Goal: Information Seeking & Learning: Learn about a topic

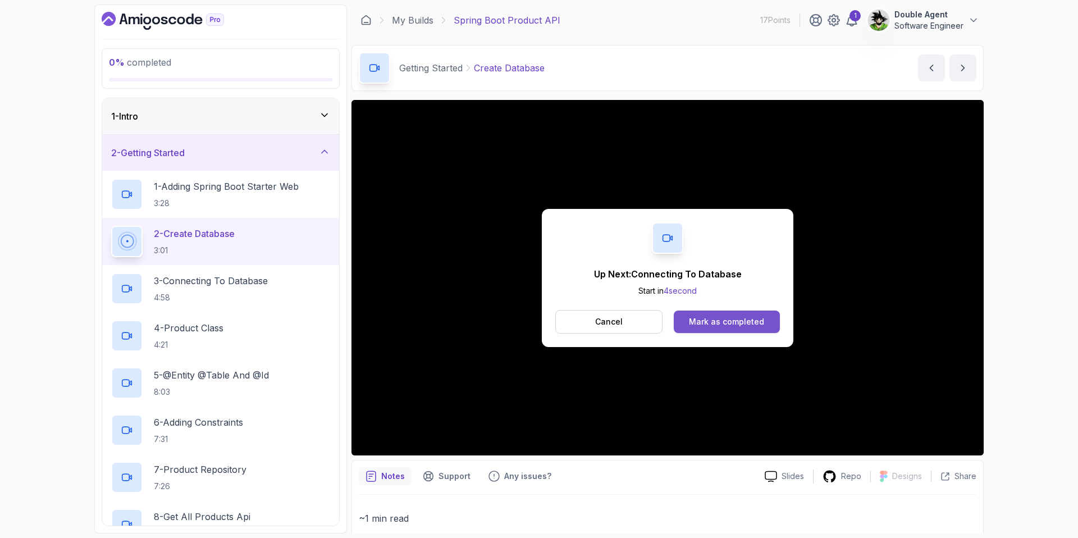
click at [738, 325] on div "Mark as completed" at bounding box center [726, 321] width 75 height 11
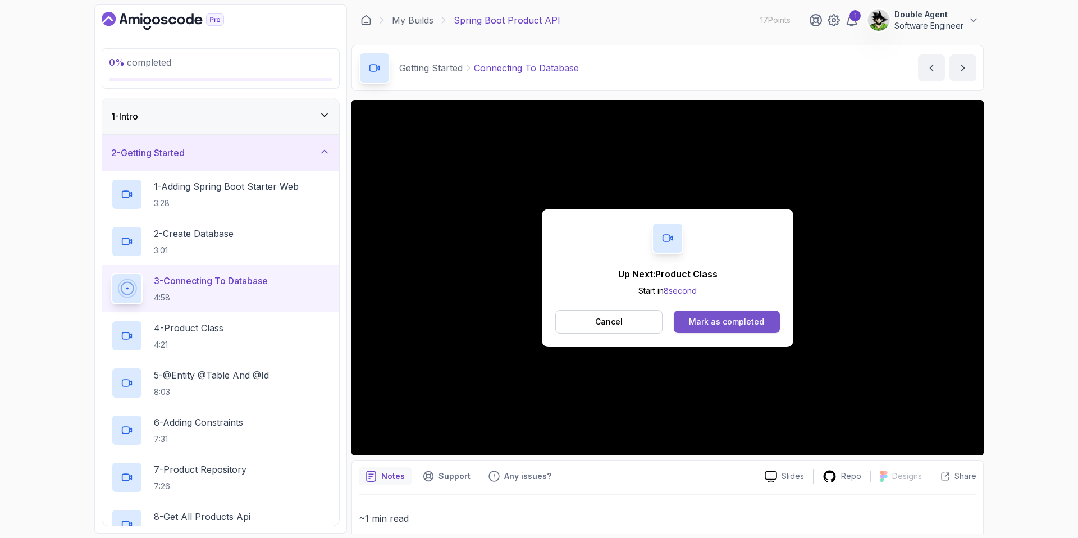
click at [724, 319] on div "Mark as completed" at bounding box center [726, 321] width 75 height 11
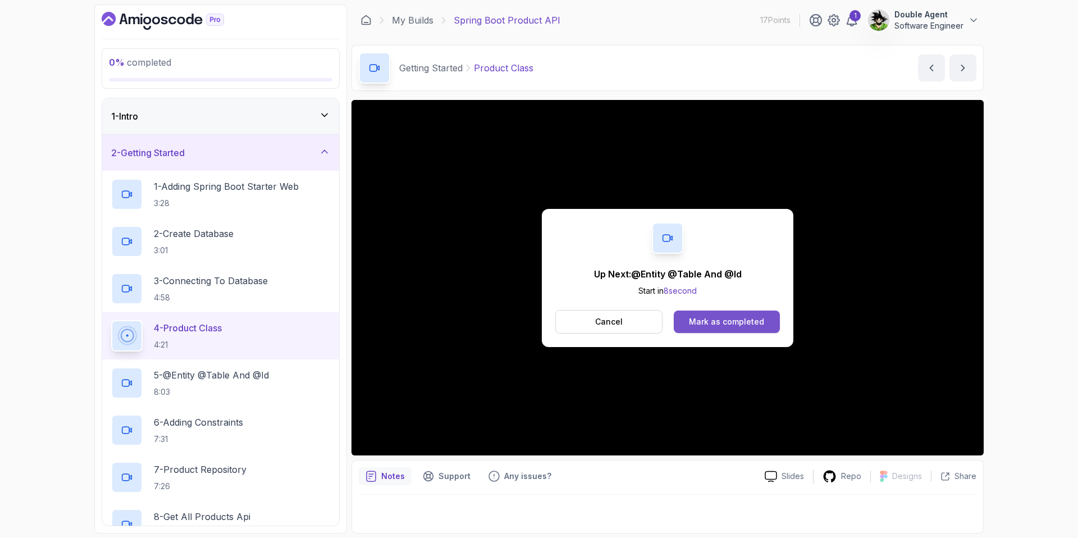
click at [700, 314] on button "Mark as completed" at bounding box center [727, 321] width 106 height 22
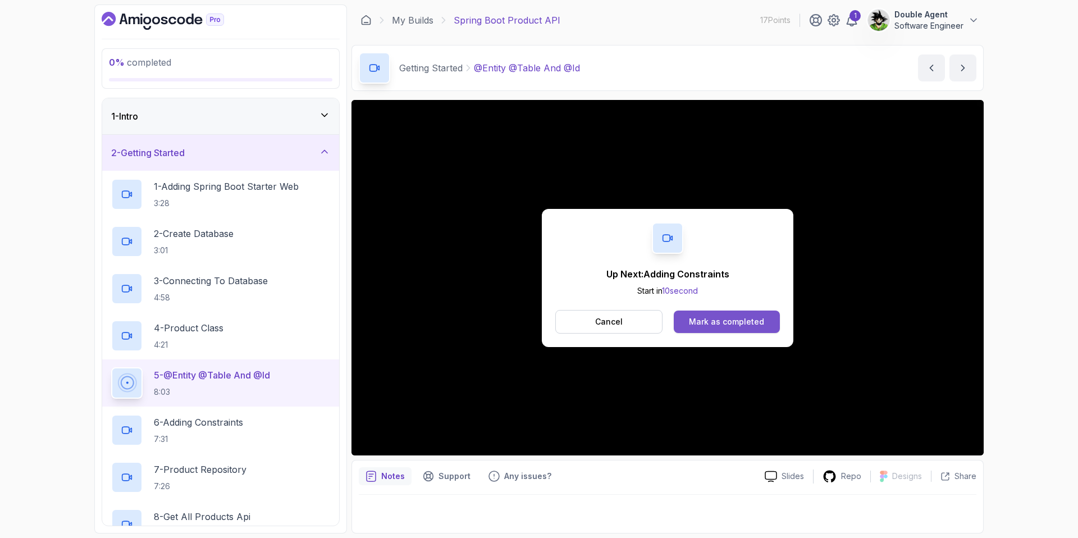
click at [737, 318] on div "Mark as completed" at bounding box center [726, 321] width 75 height 11
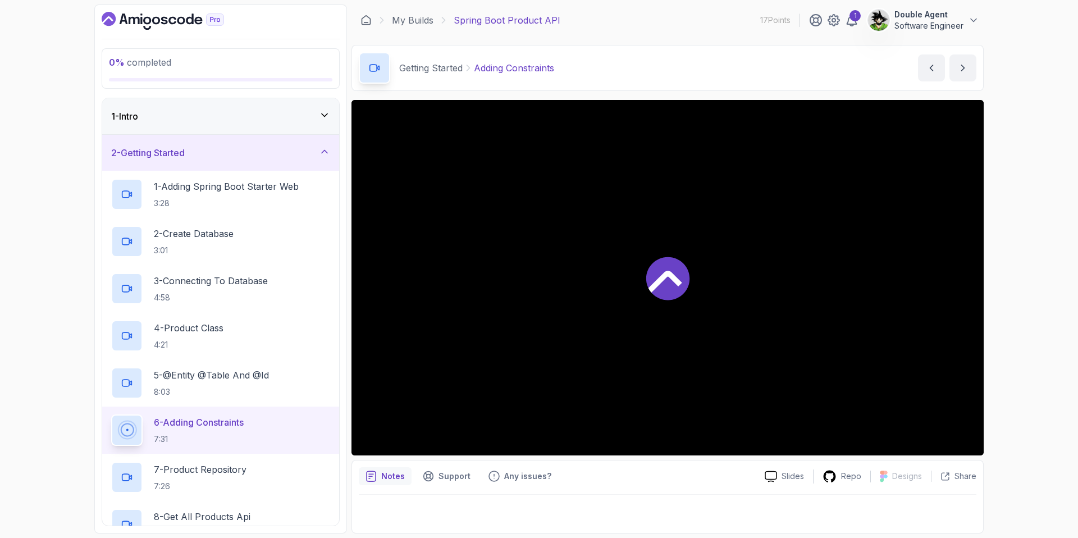
click at [701, 288] on div at bounding box center [667, 277] width 632 height 355
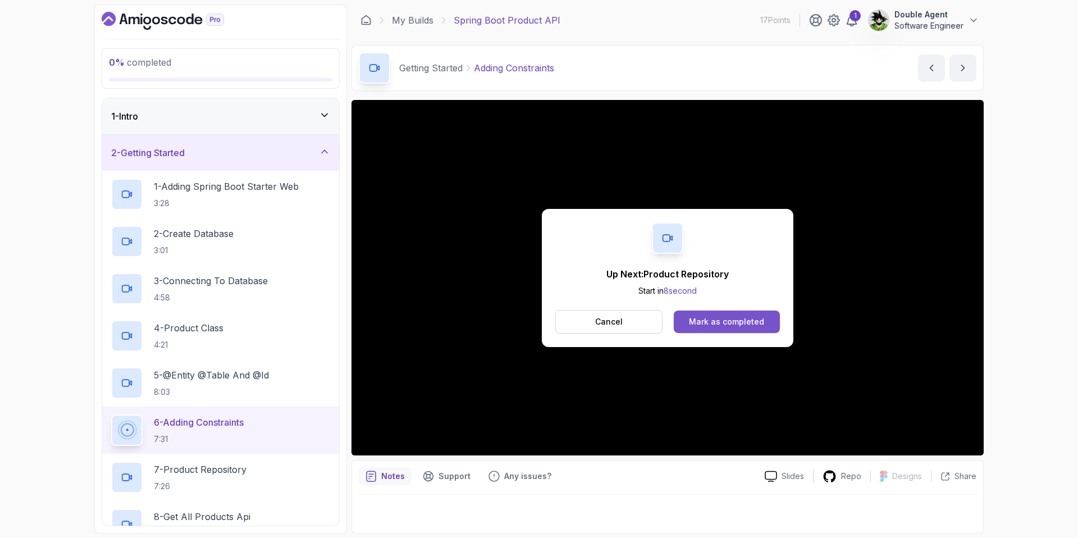
click at [765, 324] on button "Mark as completed" at bounding box center [727, 321] width 106 height 22
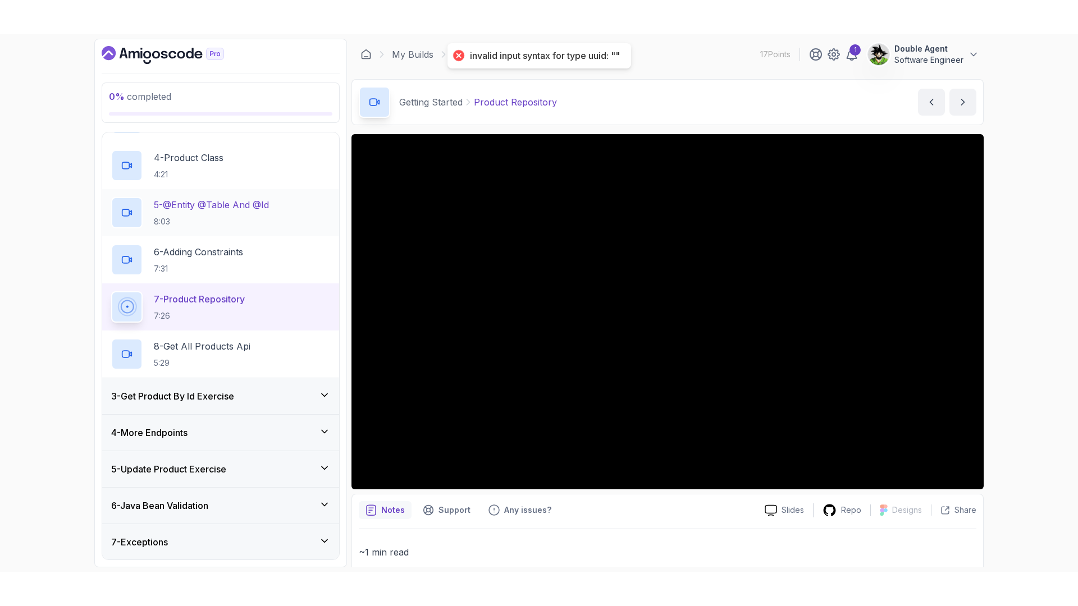
scroll to position [131, 0]
